Goal: Task Accomplishment & Management: Manage account settings

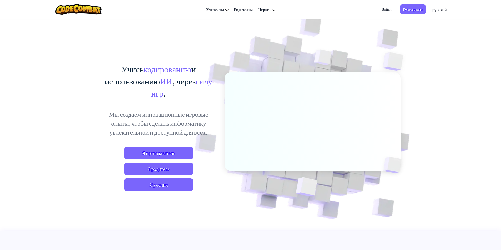
click at [390, 8] on span "Войти" at bounding box center [386, 9] width 16 height 10
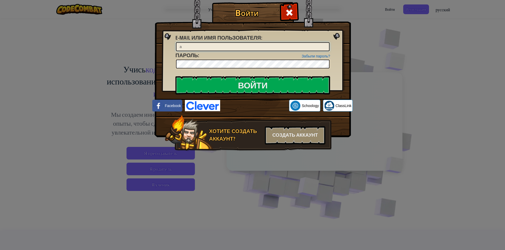
click at [230, 48] on input "a" at bounding box center [252, 46] width 153 height 9
type input "[PERSON_NAME][EMAIL_ADDRESS][DOMAIN_NAME]"
click at [222, 47] on input "[PERSON_NAME][EMAIL_ADDRESS][DOMAIN_NAME]" at bounding box center [252, 46] width 153 height 9
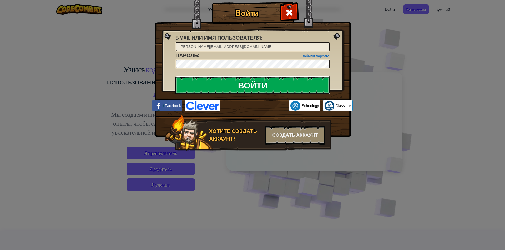
click at [227, 81] on input "Войти" at bounding box center [252, 85] width 155 height 18
click at [216, 81] on input "Войти" at bounding box center [252, 85] width 155 height 18
